Goal: Transaction & Acquisition: Book appointment/travel/reservation

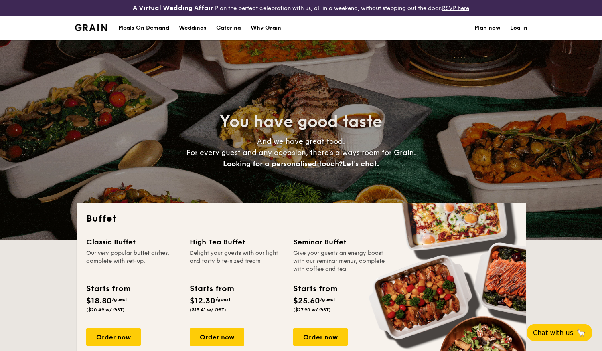
select select
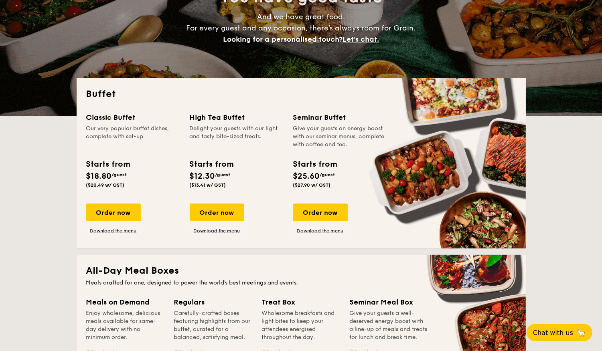
scroll to position [126, 0]
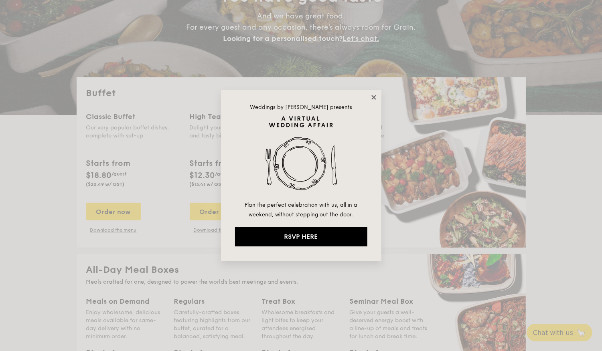
click at [373, 97] on icon at bounding box center [373, 97] width 4 height 4
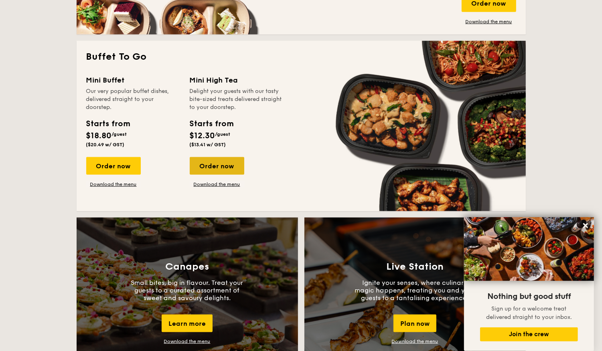
scroll to position [518, 0]
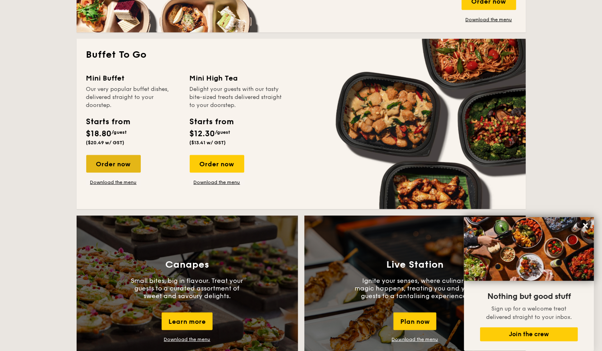
click at [107, 173] on div "Order now" at bounding box center [113, 164] width 55 height 18
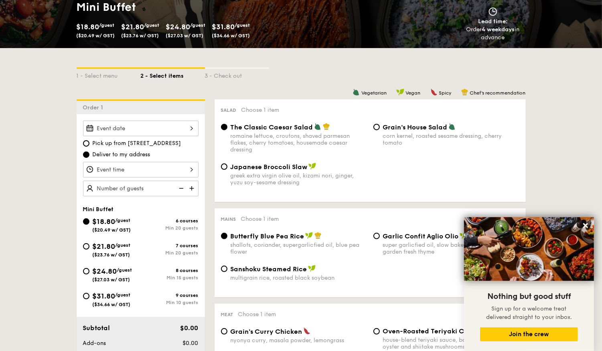
scroll to position [146, 0]
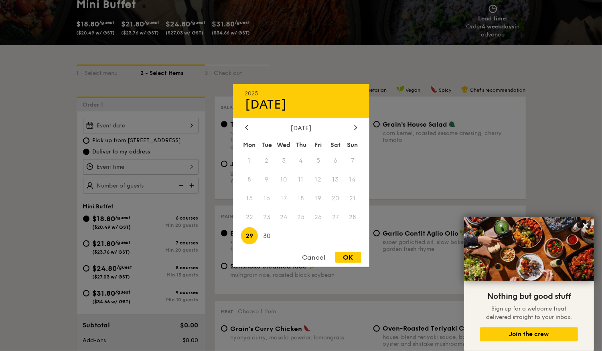
click at [148, 134] on div "2025 Sep 29 September 2025 Mon Tue Wed Thu Fri Sat Sun 1 2 3 4 5 6 7 8 9 10 11 …" at bounding box center [140, 126] width 115 height 16
click at [268, 237] on span "30" at bounding box center [266, 235] width 17 height 17
click at [399, 101] on div at bounding box center [301, 175] width 602 height 351
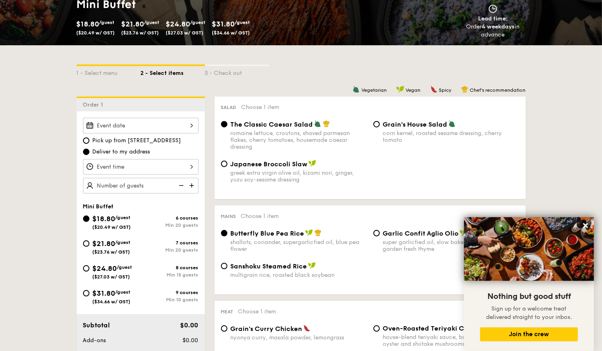
click at [157, 128] on div at bounding box center [140, 126] width 115 height 16
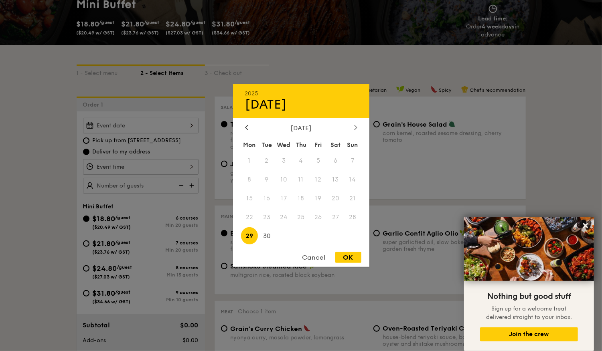
click at [355, 126] on icon at bounding box center [355, 127] width 3 height 5
click at [288, 163] on span "1" at bounding box center [283, 160] width 17 height 17
click at [359, 262] on div "OK" at bounding box center [348, 257] width 26 height 11
type input "Oct 01, 2025"
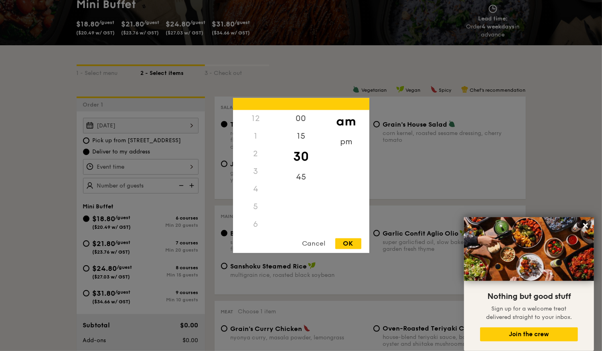
click at [127, 175] on div "12 1 2 3 4 5 6 7 8 9 10 11 00 15 30 45 am pm Cancel OK" at bounding box center [140, 167] width 115 height 16
click at [312, 245] on div "Cancel" at bounding box center [313, 244] width 39 height 11
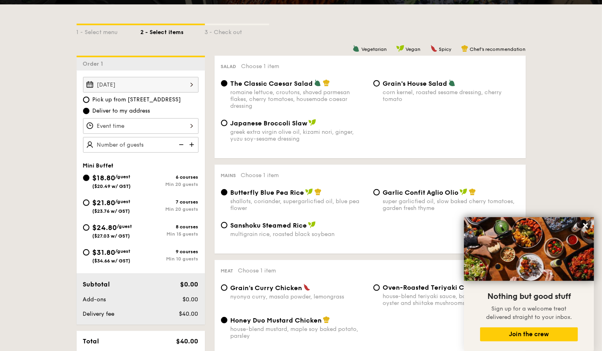
scroll to position [170, 0]
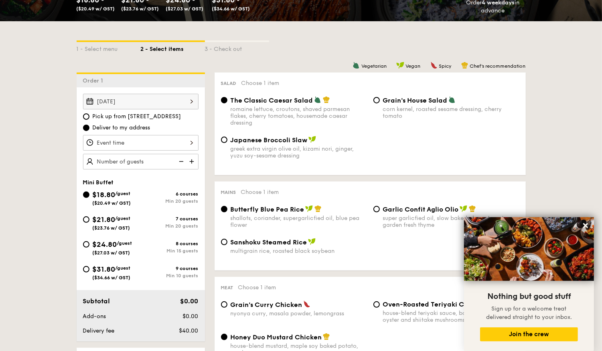
click at [158, 108] on div "Oct 01, 2025" at bounding box center [140, 102] width 115 height 16
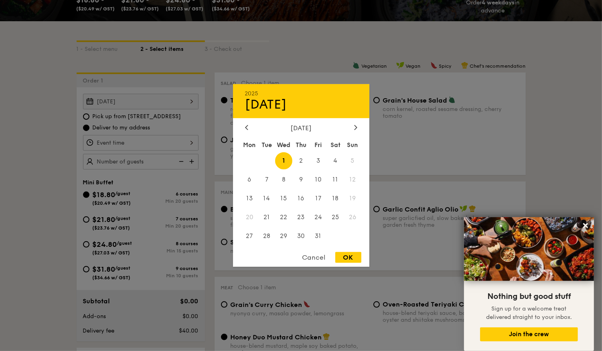
click at [281, 158] on span "1" at bounding box center [283, 160] width 17 height 17
click at [247, 129] on icon at bounding box center [246, 127] width 3 height 5
click at [266, 235] on span "30" at bounding box center [266, 235] width 17 height 17
click at [354, 125] on icon at bounding box center [355, 127] width 3 height 5
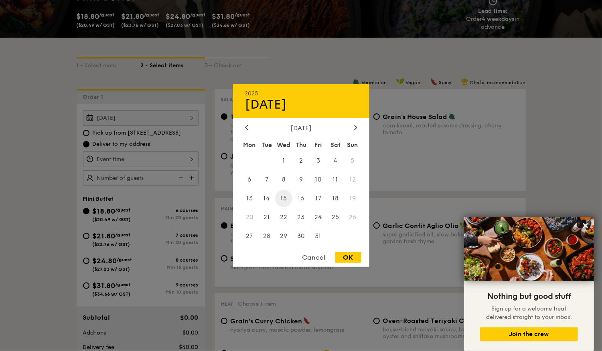
scroll to position [138, 0]
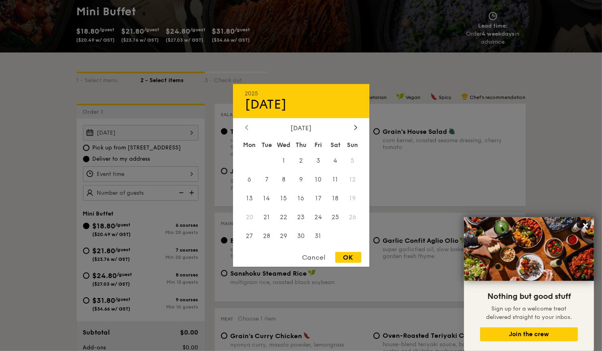
click at [250, 128] on div at bounding box center [246, 128] width 7 height 8
click at [268, 215] on span "23" at bounding box center [266, 217] width 17 height 17
click at [398, 90] on div at bounding box center [301, 175] width 602 height 351
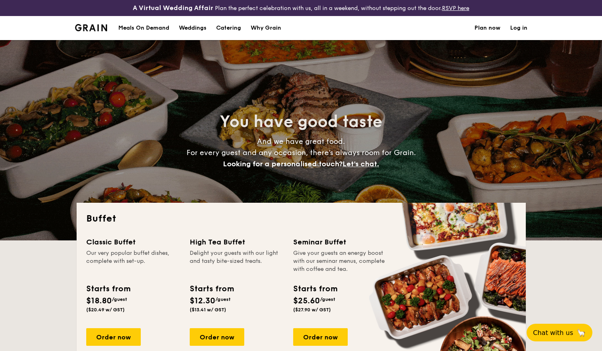
select select
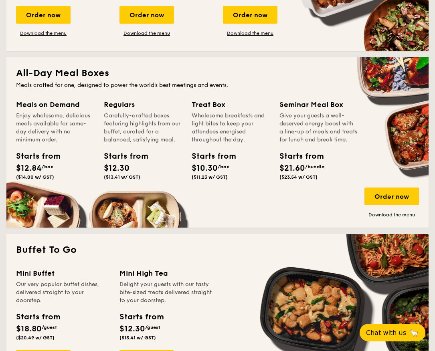
scroll to position [320, 0]
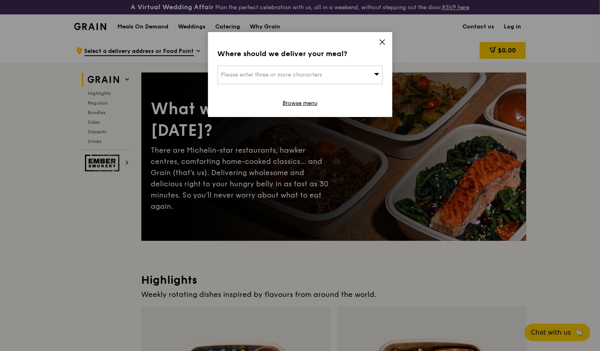
click at [381, 46] on icon at bounding box center [382, 41] width 7 height 7
